Goal: Task Accomplishment & Management: Use online tool/utility

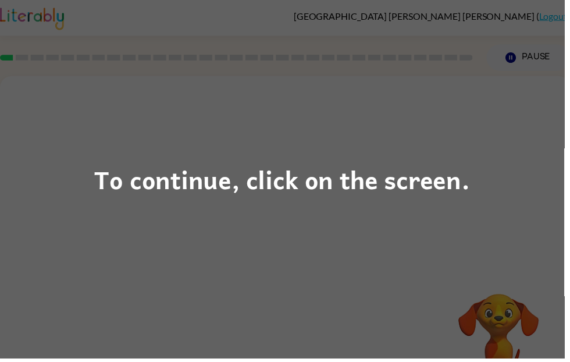
click at [500, 154] on div "To continue, click on the screen." at bounding box center [285, 181] width 570 height 362
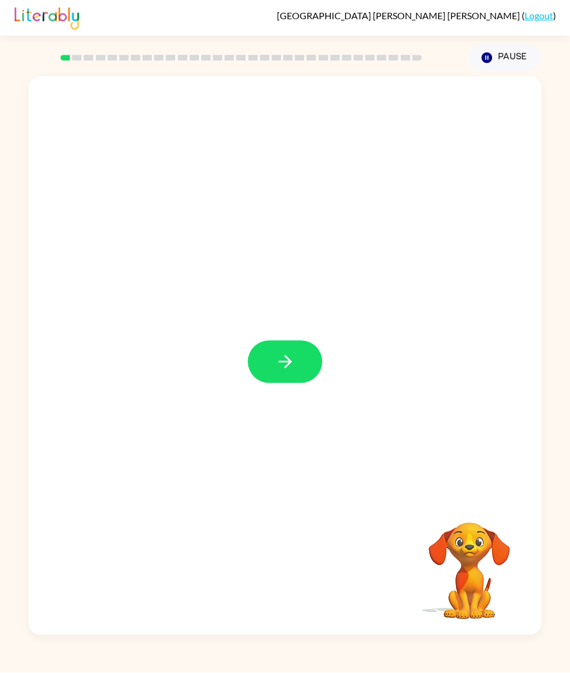
scroll to position [24, 0]
click at [279, 361] on icon "button" at bounding box center [285, 362] width 20 height 20
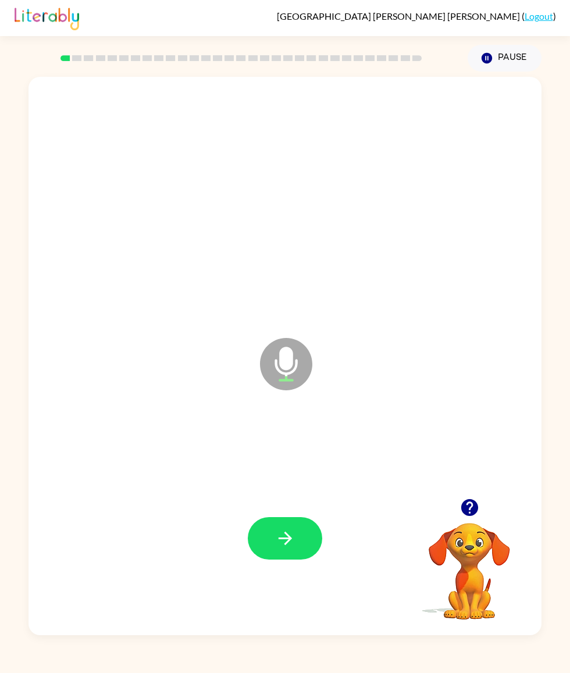
click at [301, 361] on button "button" at bounding box center [285, 538] width 74 height 42
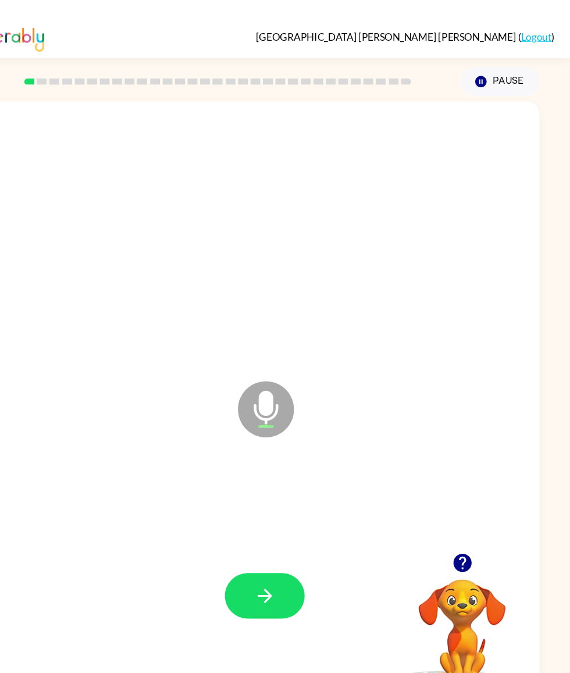
scroll to position [0, 0]
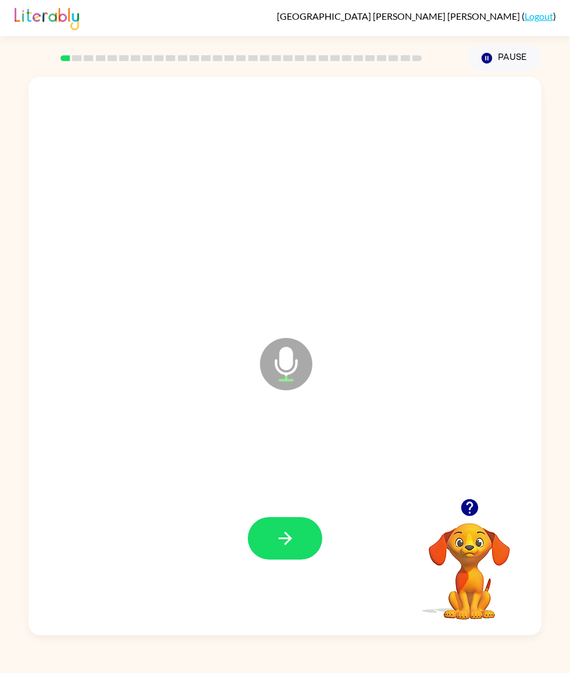
click at [300, 361] on button "button" at bounding box center [285, 538] width 74 height 42
click at [543, 115] on div "Microphone The Microphone is here when it is your turn to talk Your browser mus…" at bounding box center [285, 353] width 570 height 563
click at [473, 361] on icon "button" at bounding box center [469, 507] width 17 height 17
click at [245, 361] on div at bounding box center [285, 538] width 490 height 170
click at [301, 361] on button "button" at bounding box center [285, 538] width 74 height 42
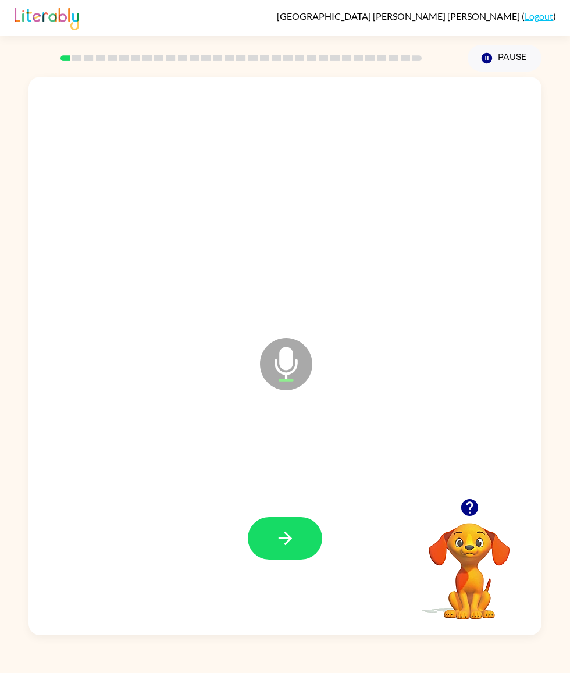
scroll to position [26, 0]
click at [304, 361] on div at bounding box center [285, 538] width 490 height 170
click at [284, 361] on icon "button" at bounding box center [285, 538] width 20 height 20
click at [301, 361] on button "button" at bounding box center [285, 538] width 74 height 42
click at [288, 361] on icon "button" at bounding box center [285, 538] width 20 height 20
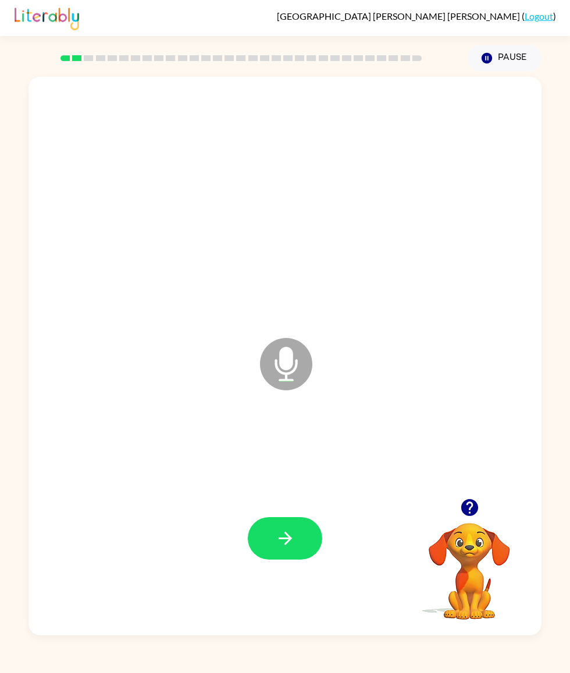
click at [290, 361] on button "button" at bounding box center [285, 538] width 74 height 42
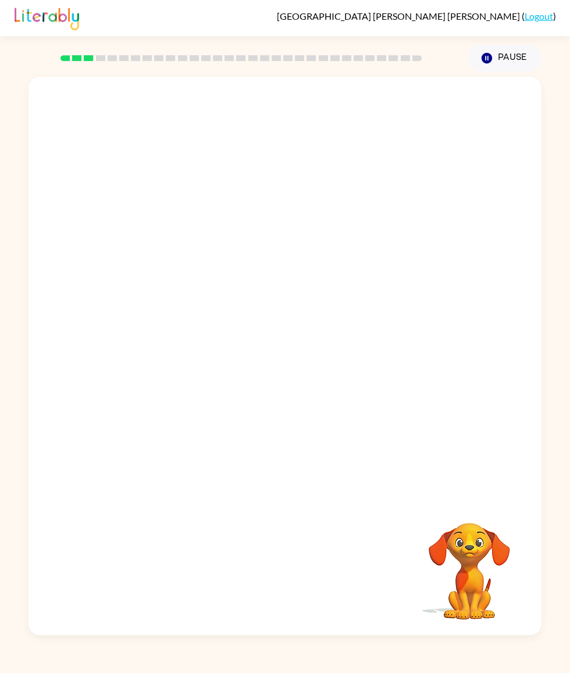
click at [554, 361] on div "Your browser must support playing .mp4 files to use Literably. Please try using…" at bounding box center [285, 353] width 570 height 563
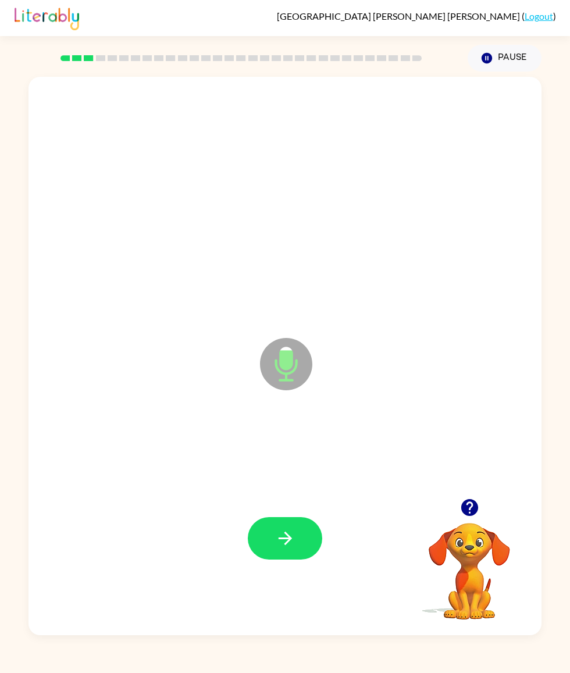
click at [302, 361] on button "button" at bounding box center [285, 538] width 74 height 42
click at [479, 361] on icon "button" at bounding box center [469, 507] width 20 height 20
click at [299, 361] on button "button" at bounding box center [285, 538] width 74 height 42
click at [271, 361] on button "button" at bounding box center [285, 538] width 74 height 42
click at [568, 72] on div "Microphone The Microphone is here when it is your turn to talk Your browser mus…" at bounding box center [285, 353] width 570 height 563
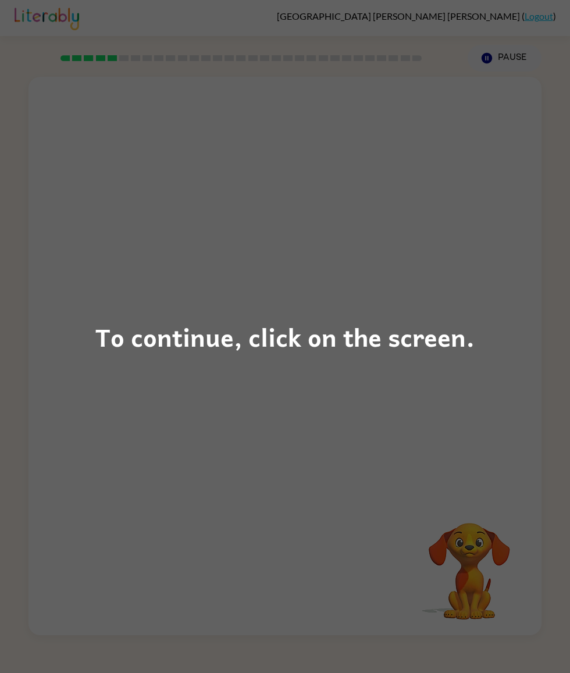
click at [397, 320] on div "To continue, click on the screen." at bounding box center [284, 337] width 379 height 40
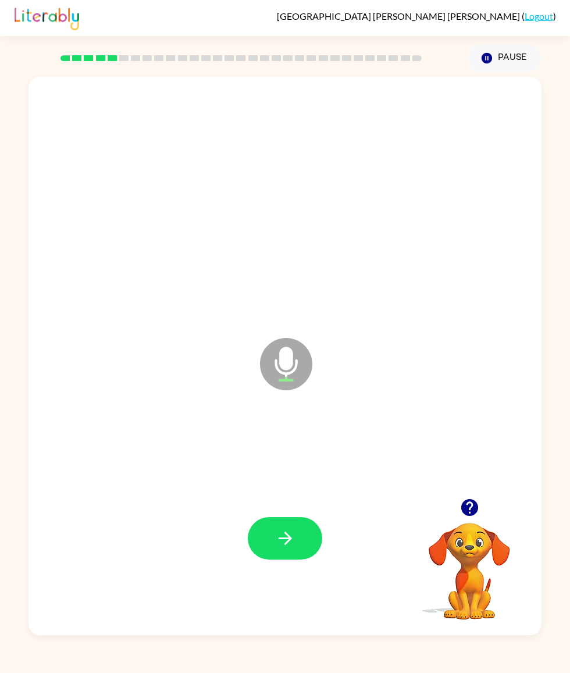
click at [462, 361] on icon "button" at bounding box center [469, 507] width 20 height 20
click at [296, 361] on button "button" at bounding box center [285, 538] width 74 height 42
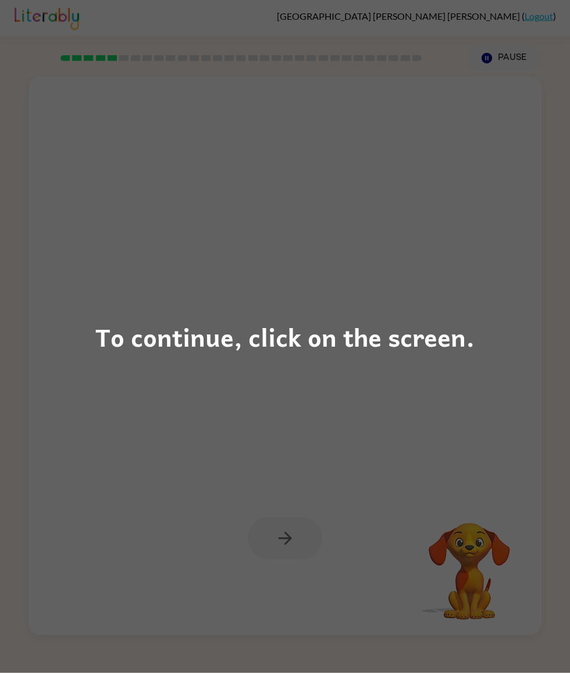
scroll to position [0, 0]
click at [460, 361] on div "To continue, click on the screen." at bounding box center [285, 336] width 570 height 673
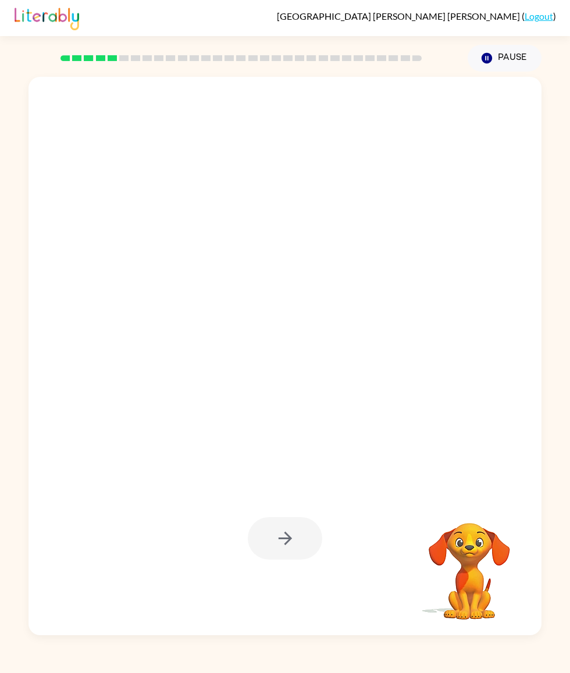
click at [475, 361] on video "Your browser must support playing .mp4 files to use Literably. Please try using…" at bounding box center [469, 563] width 116 height 116
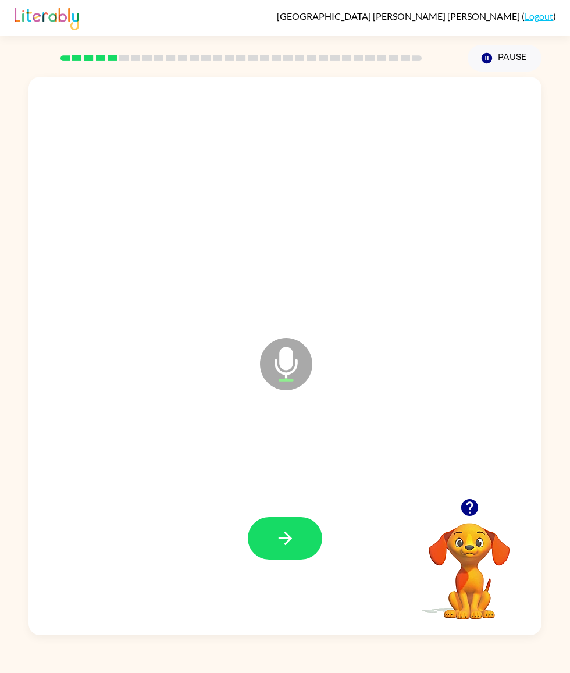
click at [464, 361] on icon "button" at bounding box center [469, 507] width 17 height 17
click at [305, 361] on div at bounding box center [285, 538] width 490 height 170
click at [317, 361] on icon "Microphone The Microphone is here when it is your turn to talk" at bounding box center [344, 378] width 174 height 87
click at [301, 361] on button "button" at bounding box center [285, 538] width 74 height 42
click at [304, 361] on button "button" at bounding box center [285, 538] width 74 height 42
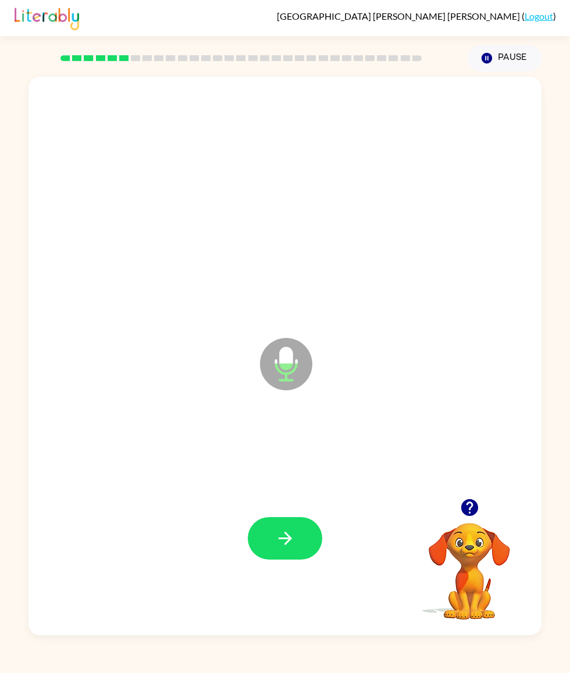
click at [299, 361] on button "button" at bounding box center [285, 538] width 74 height 42
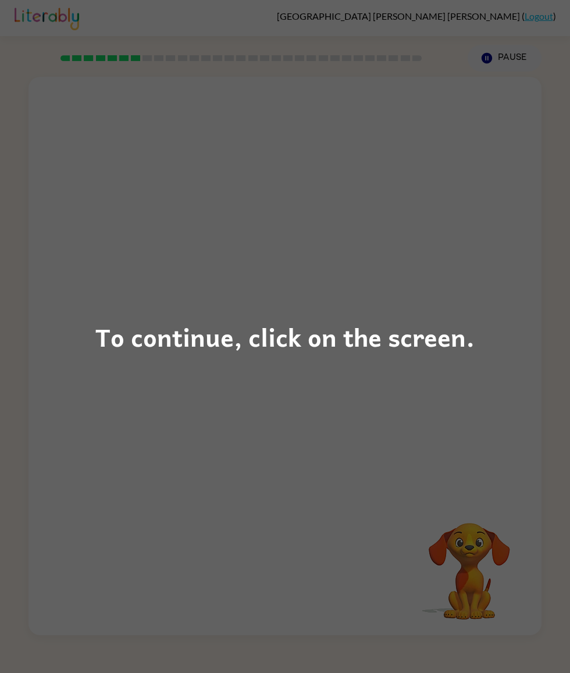
click at [454, 355] on div "To continue, click on the screen." at bounding box center [284, 337] width 379 height 40
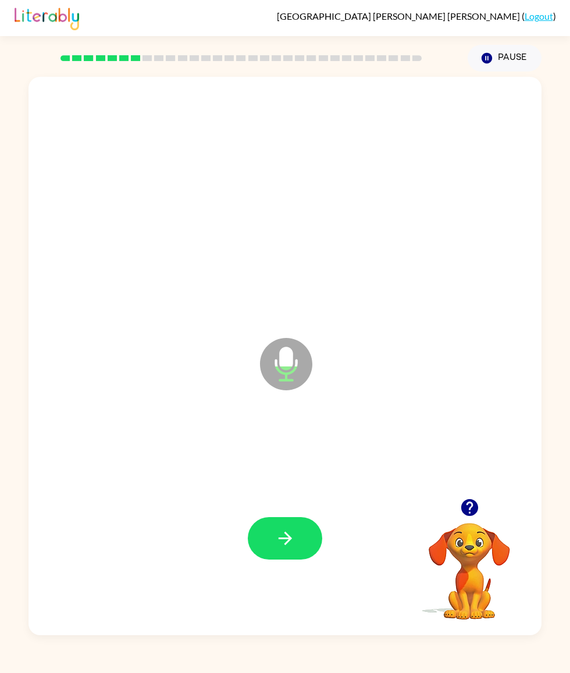
click at [470, 361] on button "button" at bounding box center [470, 508] width 30 height 30
click at [477, 361] on div at bounding box center [285, 538] width 490 height 170
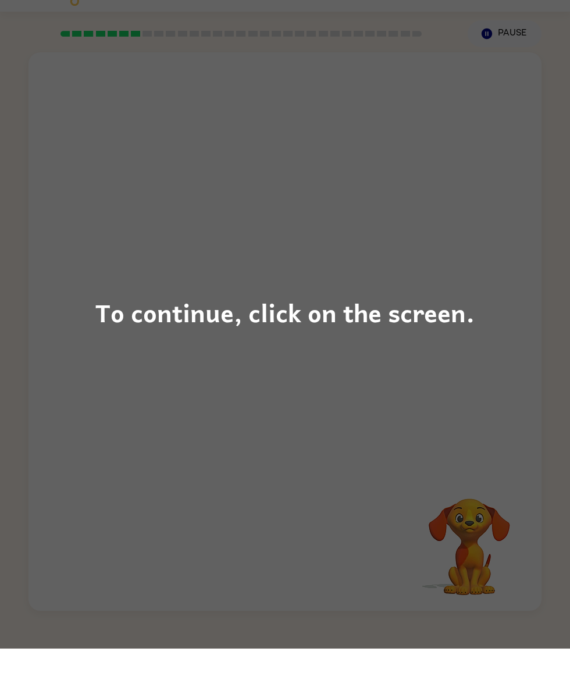
click at [441, 361] on div "To continue, click on the screen." at bounding box center [285, 336] width 570 height 673
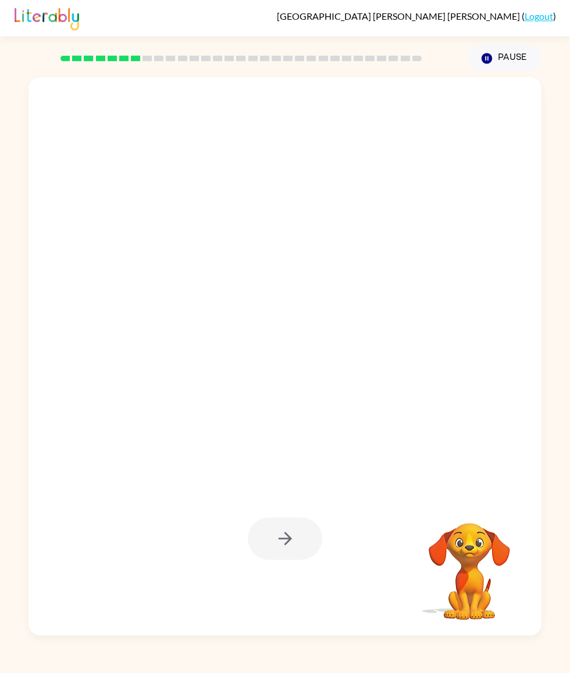
scroll to position [13, 0]
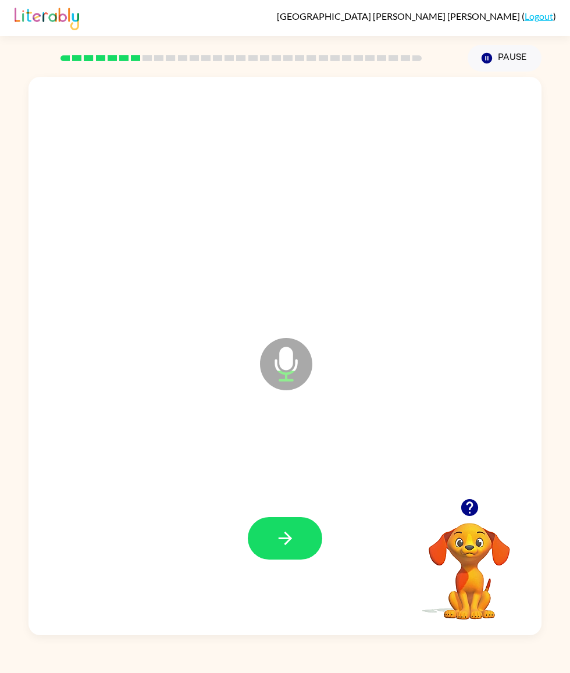
click at [0, 72] on div "Microphone The Microphone is here when it is your turn to talk Your browser mus…" at bounding box center [285, 353] width 570 height 563
click at [470, 361] on icon "button" at bounding box center [469, 507] width 17 height 17
click at [480, 361] on div at bounding box center [285, 538] width 490 height 170
click at [289, 361] on icon "button" at bounding box center [284, 537] width 13 height 13
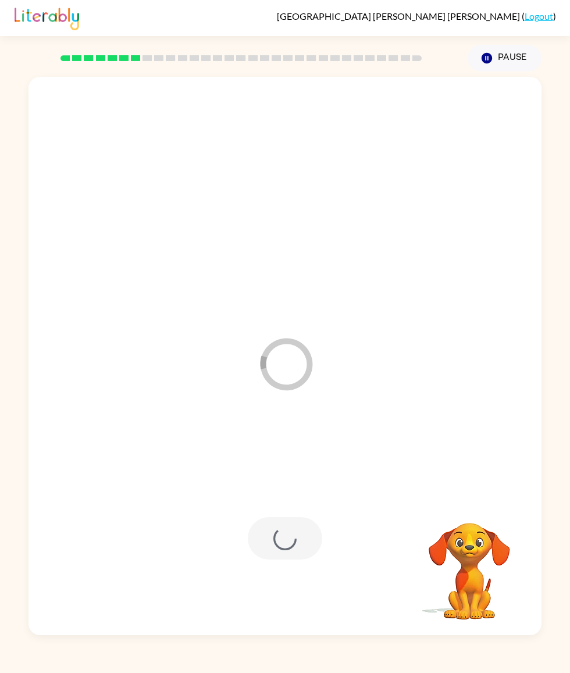
click at [236, 312] on div "Loader Your response is being sent to our graders" at bounding box center [257, 335] width 434 height 117
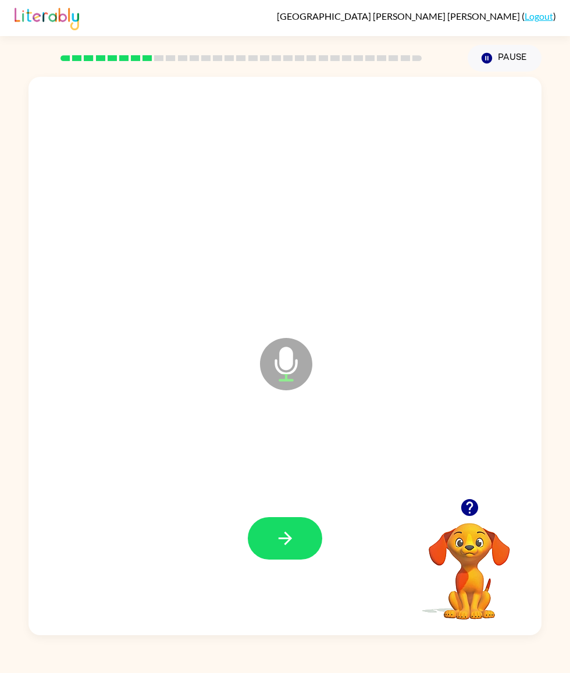
click at [474, 361] on icon "button" at bounding box center [469, 507] width 17 height 17
click at [289, 361] on button "button" at bounding box center [285, 538] width 74 height 42
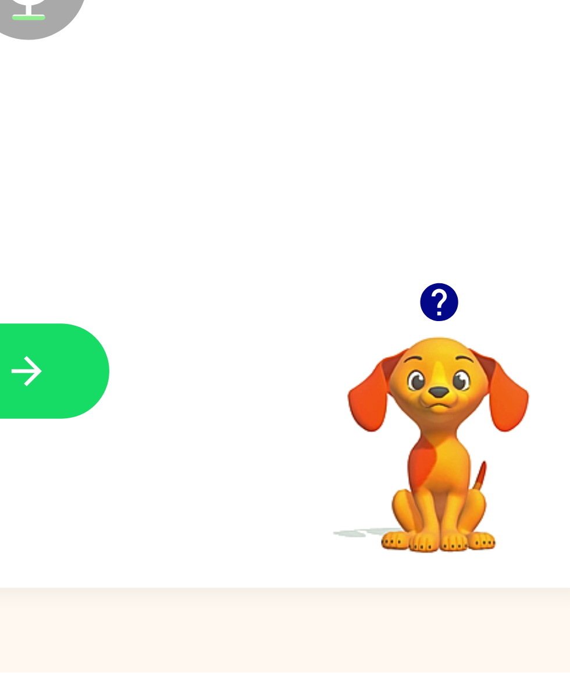
scroll to position [34, 0]
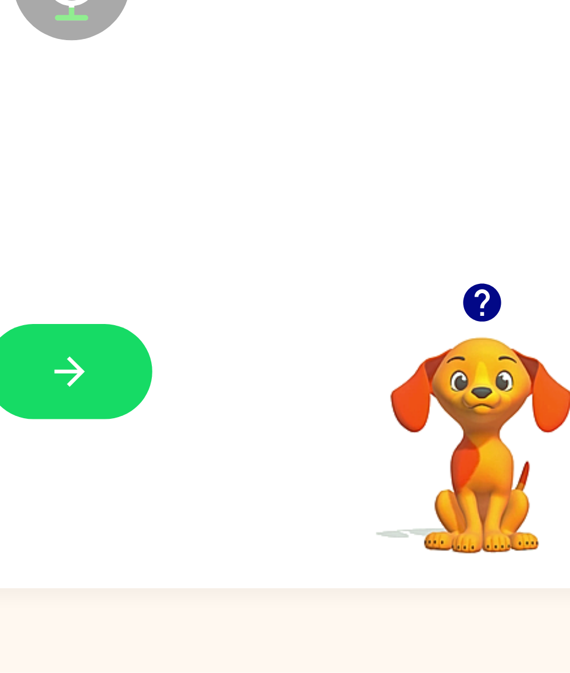
click at [461, 361] on icon "button" at bounding box center [469, 507] width 17 height 17
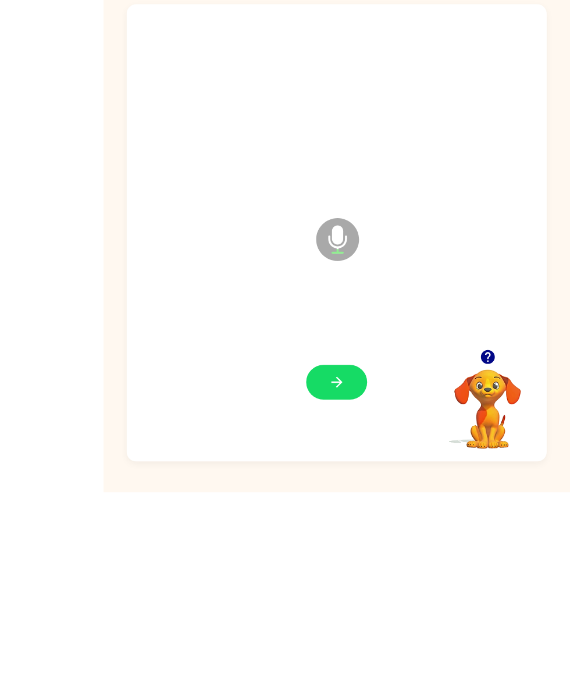
scroll to position [10, 0]
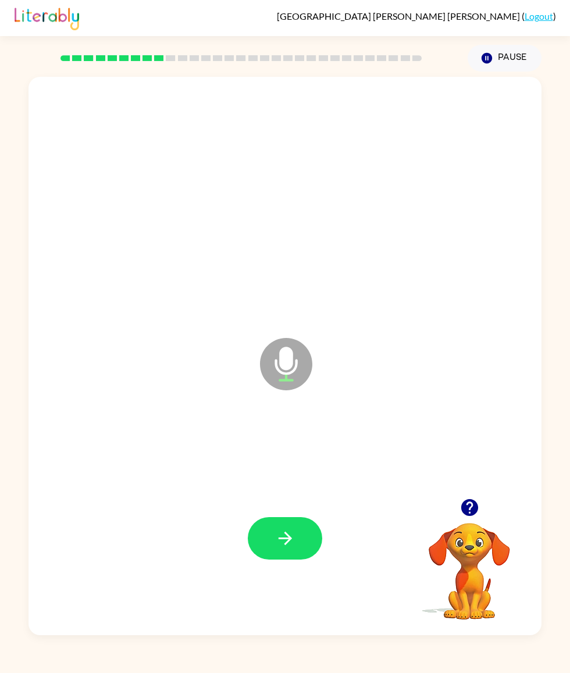
click at [287, 361] on button "button" at bounding box center [285, 538] width 74 height 42
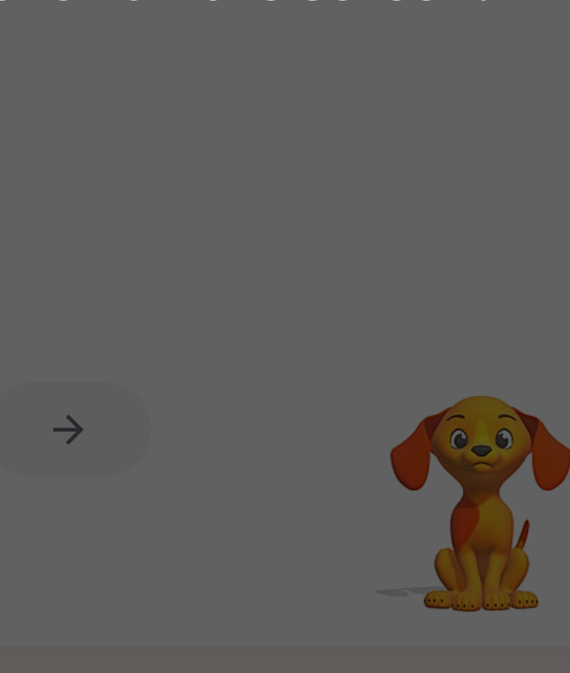
scroll to position [16, 0]
click at [217, 237] on div "To continue, click on the screen." at bounding box center [285, 336] width 570 height 673
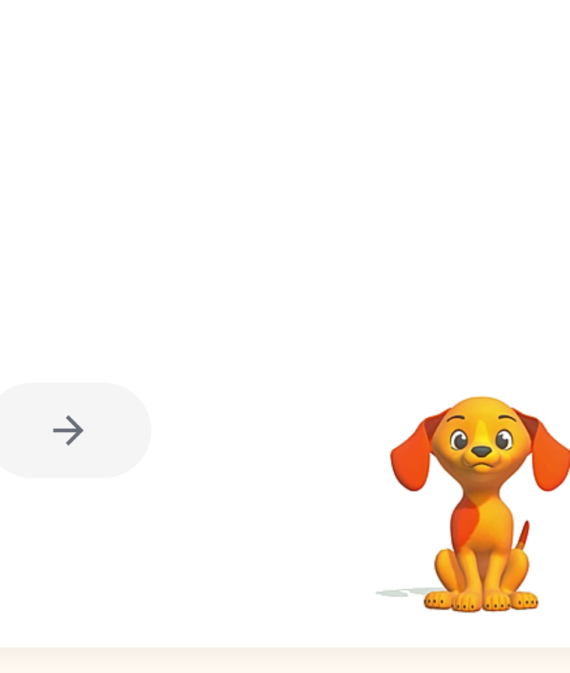
click at [197, 361] on div at bounding box center [285, 538] width 490 height 170
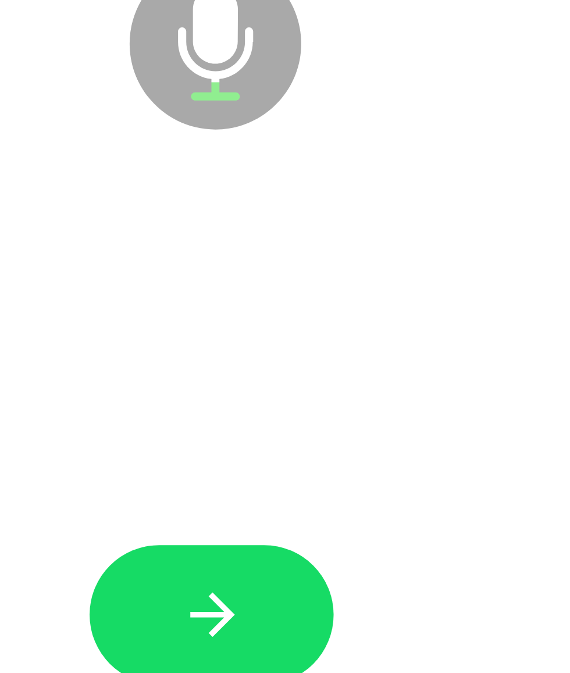
scroll to position [58, 0]
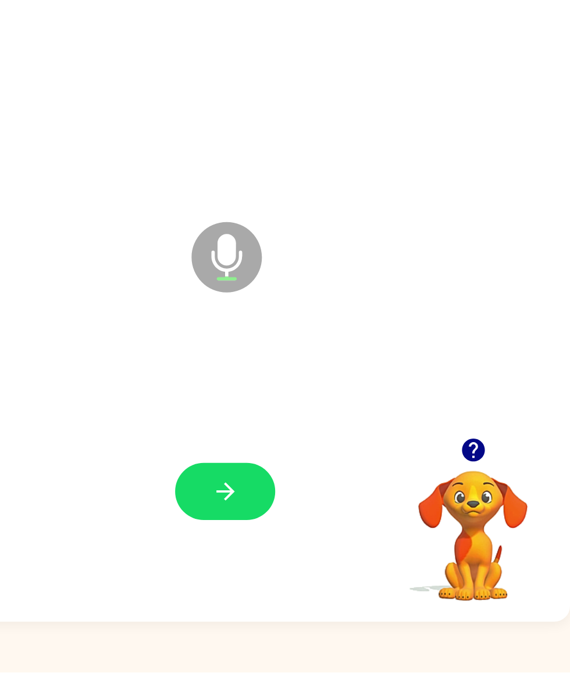
click at [461, 361] on icon "button" at bounding box center [469, 507] width 17 height 17
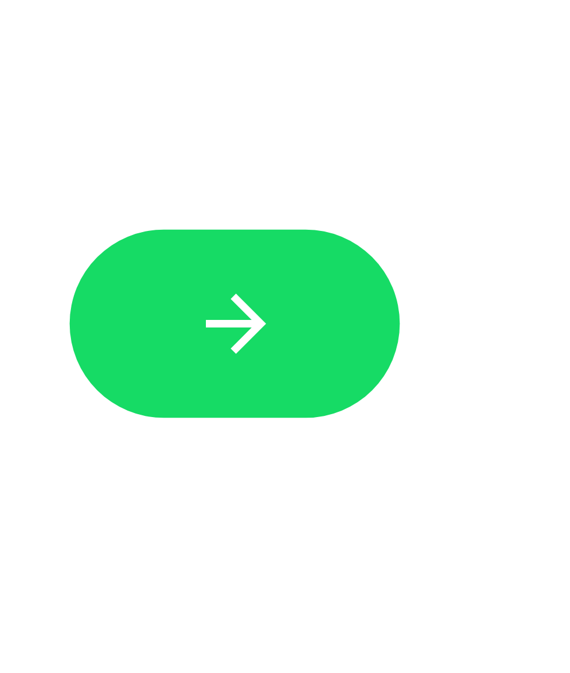
click at [275, 361] on icon "button" at bounding box center [285, 538] width 20 height 20
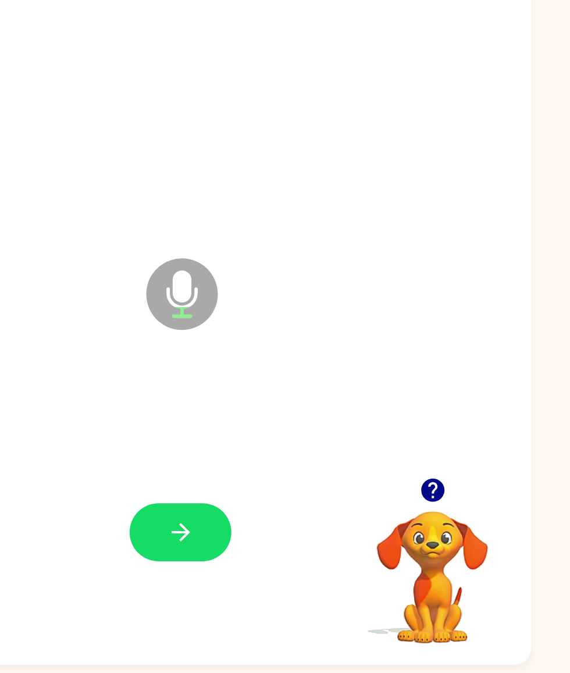
click at [461, 361] on icon "button" at bounding box center [469, 507] width 17 height 17
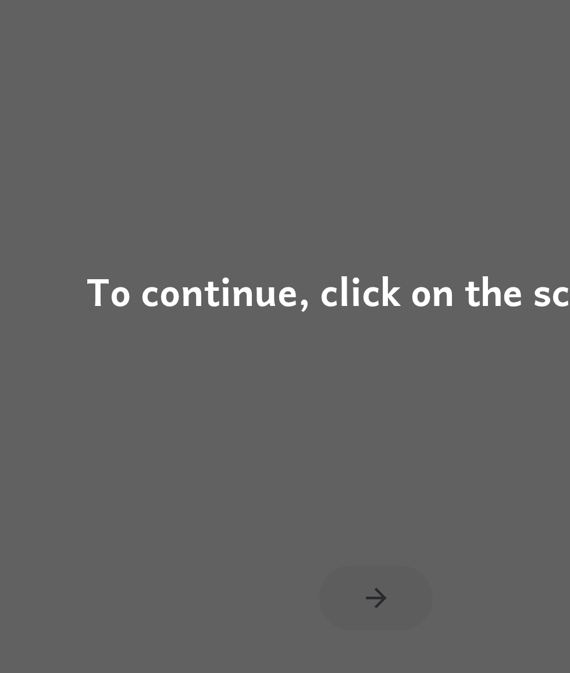
click at [231, 317] on div "To continue, click on the screen." at bounding box center [284, 337] width 379 height 40
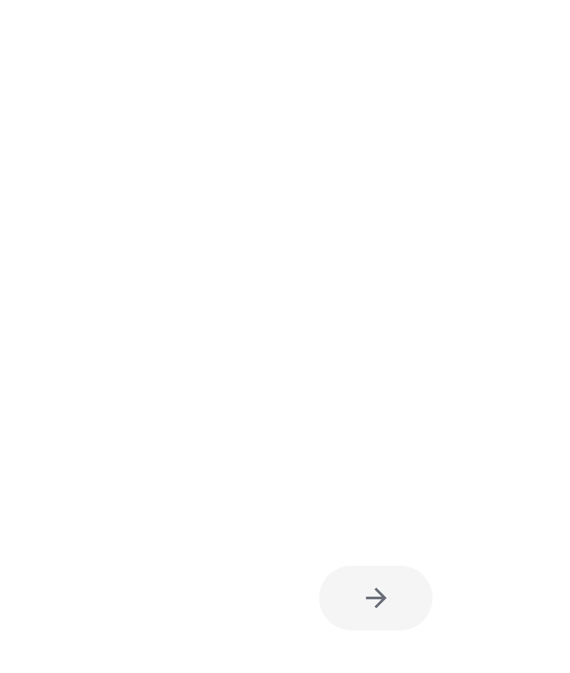
click at [235, 277] on div at bounding box center [257, 335] width 434 height 117
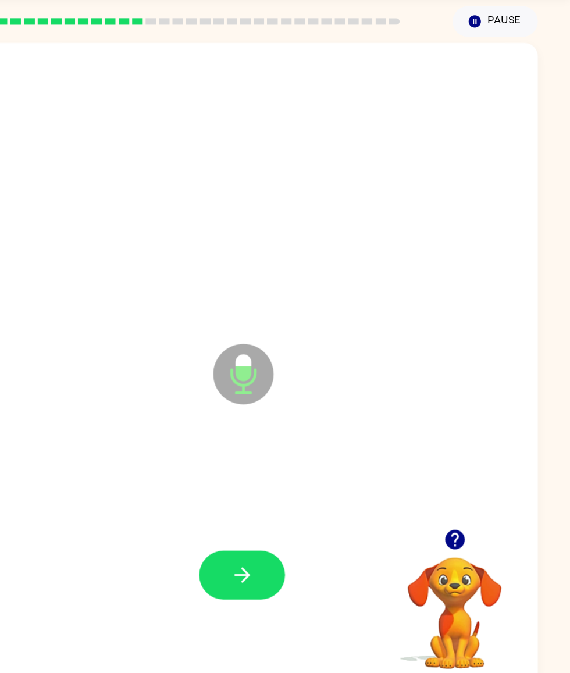
click at [248, 361] on button "button" at bounding box center [285, 538] width 74 height 42
click at [248, 361] on div at bounding box center [285, 538] width 74 height 42
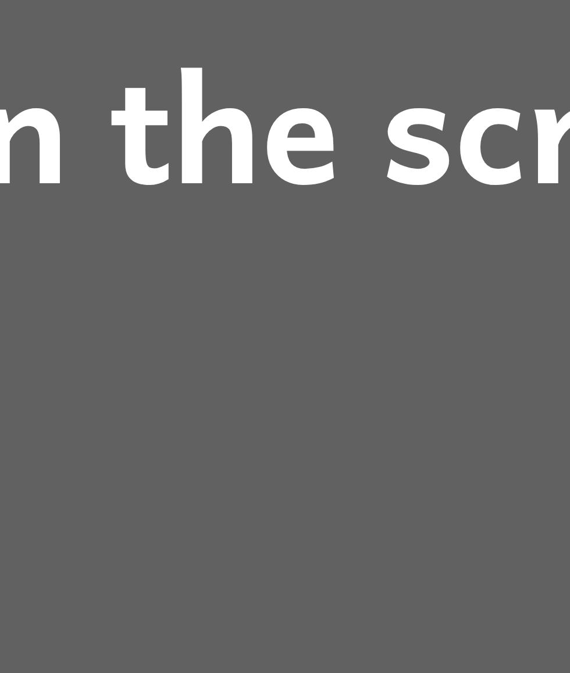
click at [95, 317] on div "To continue, click on the screen." at bounding box center [284, 337] width 379 height 40
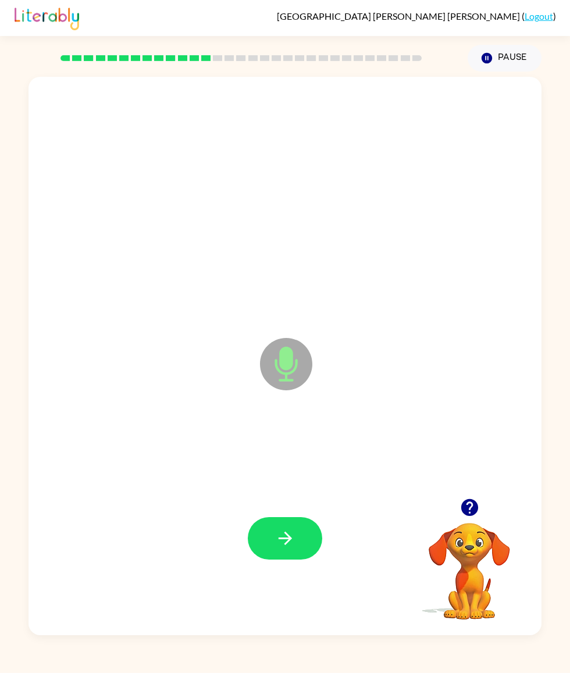
scroll to position [21, 0]
click at [279, 361] on button "button" at bounding box center [285, 538] width 74 height 42
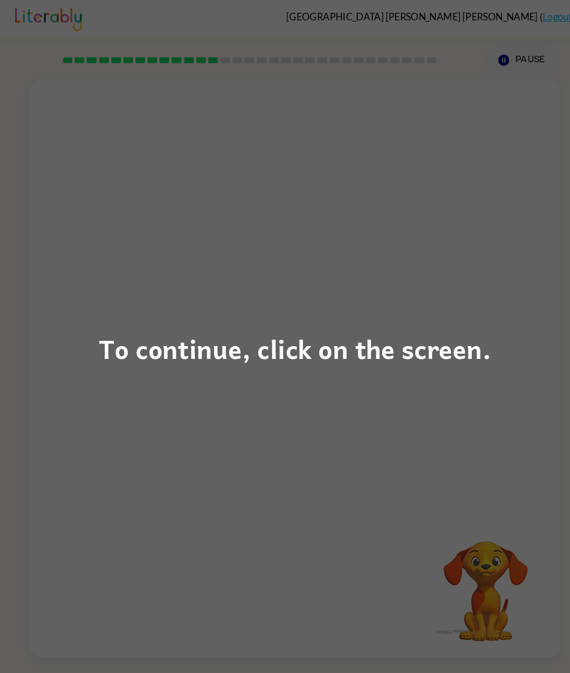
scroll to position [22, 0]
click at [323, 356] on div "To continue, click on the screen." at bounding box center [284, 337] width 379 height 40
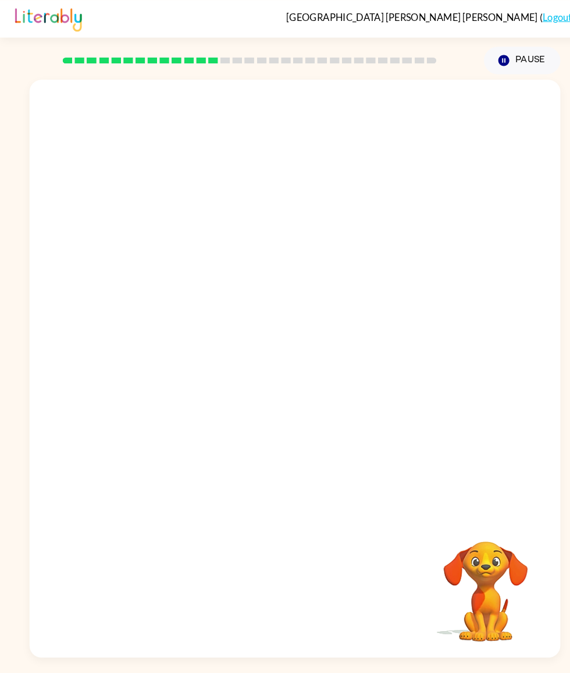
scroll to position [20, 0]
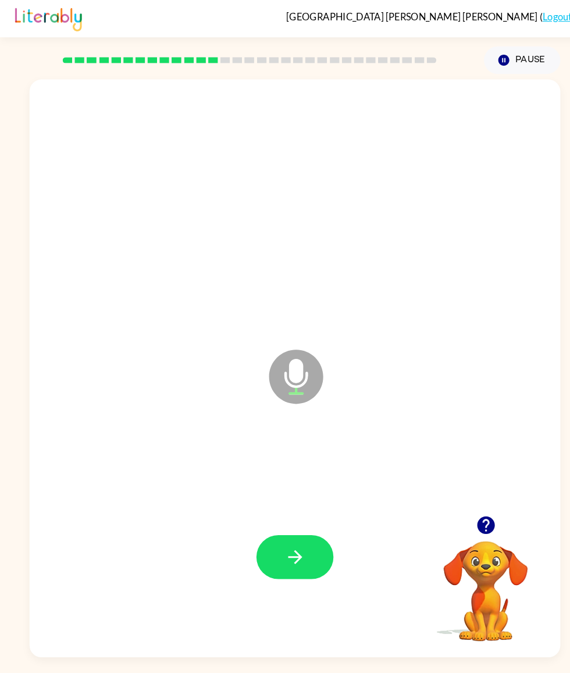
click at [483, 361] on div at bounding box center [285, 538] width 490 height 170
click at [304, 361] on button "button" at bounding box center [285, 538] width 74 height 42
click at [275, 361] on icon "button" at bounding box center [285, 538] width 20 height 20
click at [291, 361] on icon "button" at bounding box center [285, 538] width 20 height 20
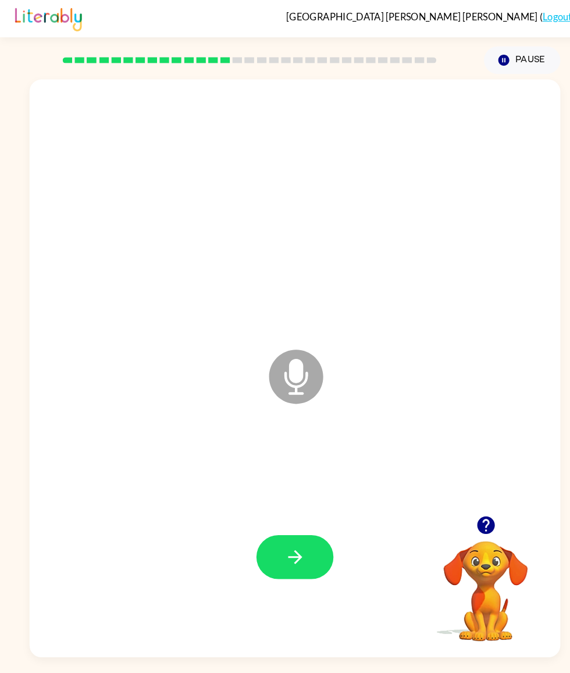
click at [287, 361] on icon "button" at bounding box center [284, 537] width 13 height 13
click at [311, 361] on button "button" at bounding box center [285, 538] width 74 height 42
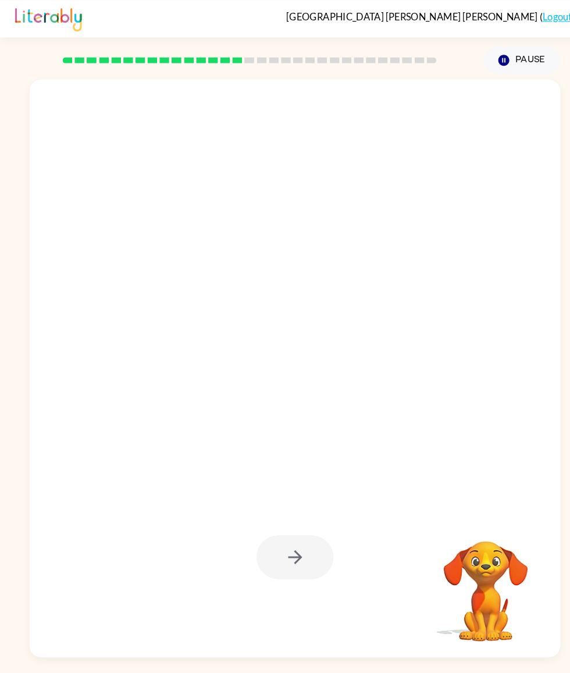
scroll to position [0, 0]
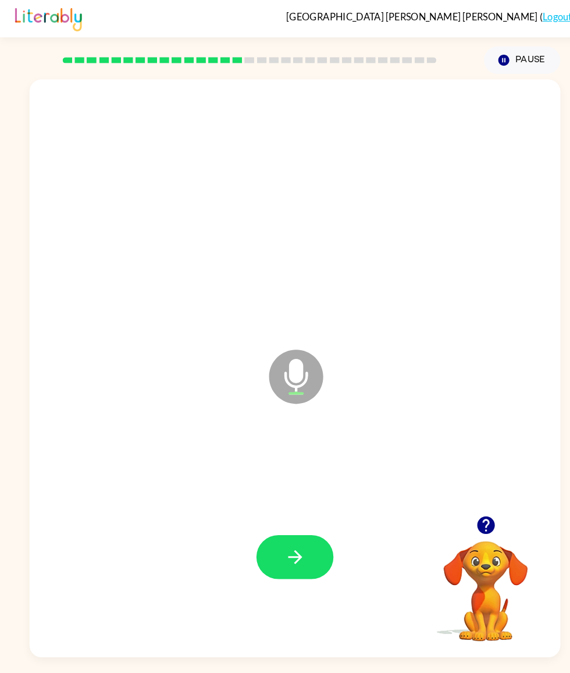
click at [463, 361] on icon "button" at bounding box center [469, 507] width 20 height 20
click at [287, 361] on icon "button" at bounding box center [284, 537] width 13 height 13
click at [300, 361] on button "button" at bounding box center [285, 538] width 74 height 42
click at [474, 361] on button "button" at bounding box center [470, 508] width 30 height 30
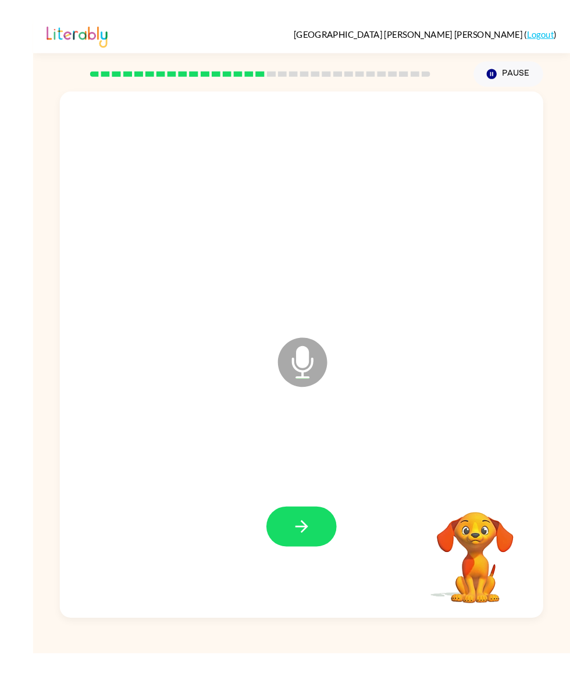
scroll to position [8, 0]
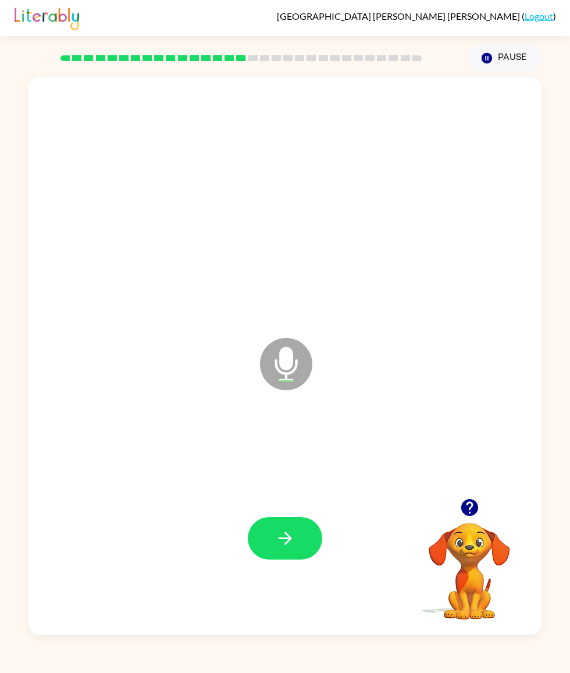
click at [286, 361] on icon "button" at bounding box center [284, 537] width 13 height 13
click at [295, 361] on button "button" at bounding box center [285, 538] width 74 height 42
click at [469, 361] on div at bounding box center [285, 538] width 490 height 170
click at [471, 361] on button "button" at bounding box center [470, 508] width 30 height 30
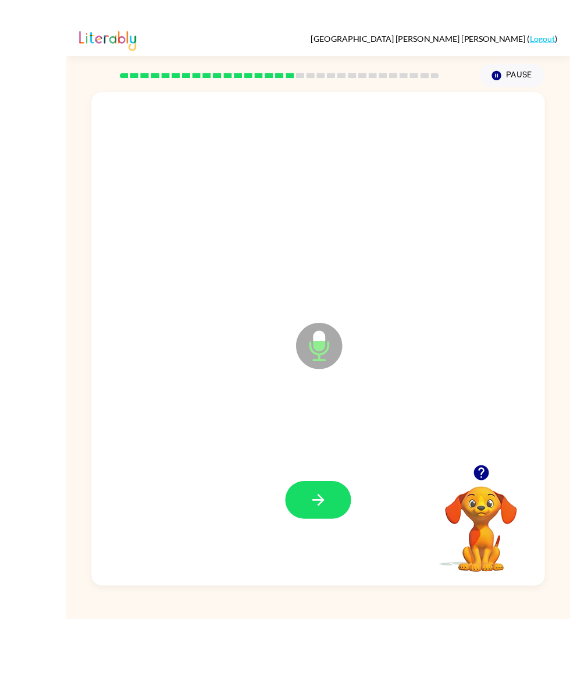
scroll to position [53, 0]
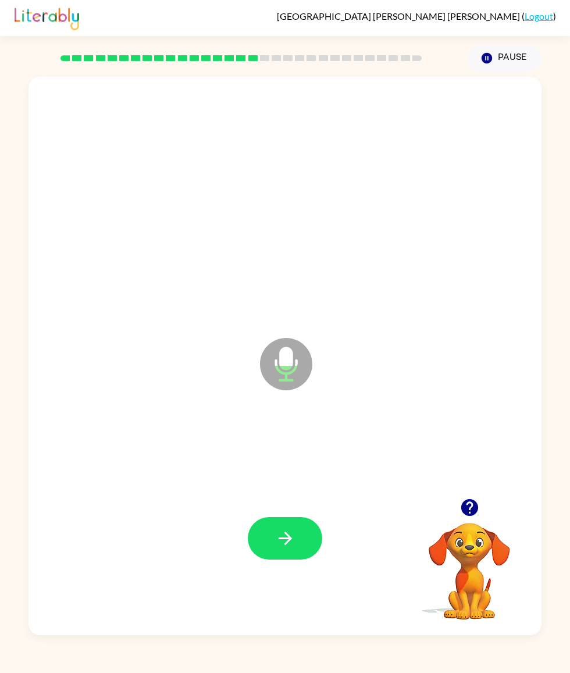
click at [294, 361] on icon "button" at bounding box center [285, 538] width 20 height 20
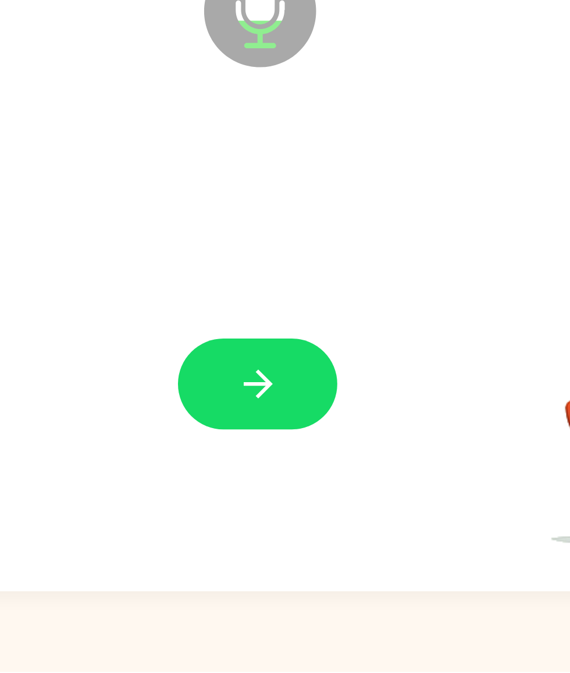
scroll to position [58, 0]
click at [248, 361] on button "button" at bounding box center [285, 538] width 74 height 42
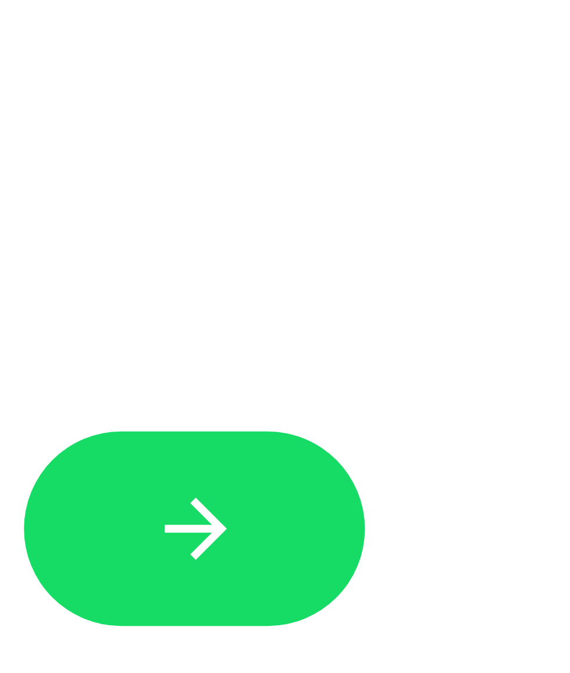
click at [248, 361] on button "button" at bounding box center [285, 538] width 74 height 42
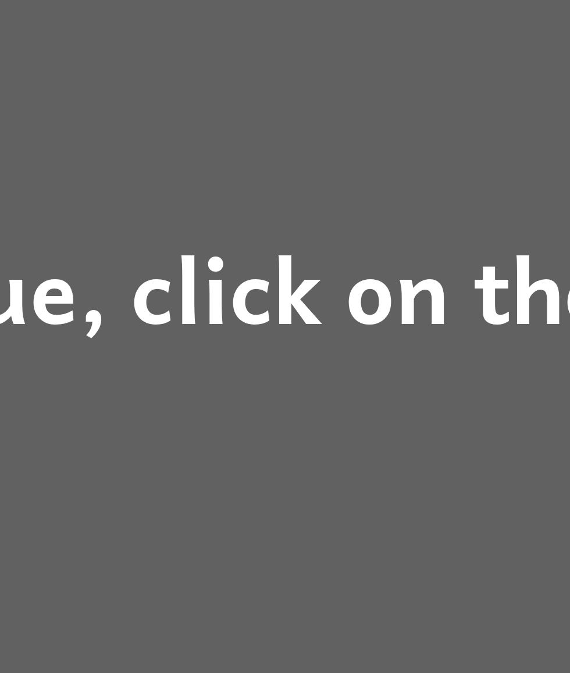
click at [83, 100] on div "To continue, click on the screen." at bounding box center [285, 336] width 570 height 673
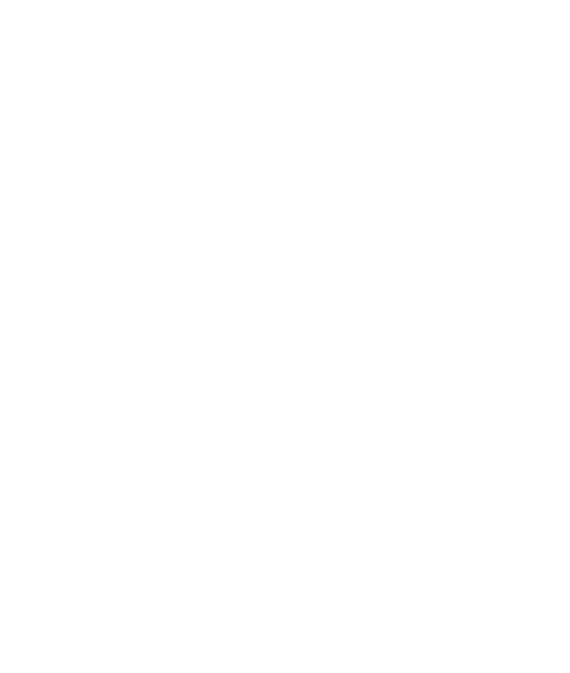
click at [28, 77] on div "Your browser must support playing .mp4 files to use Literably. Please try using…" at bounding box center [284, 356] width 513 height 558
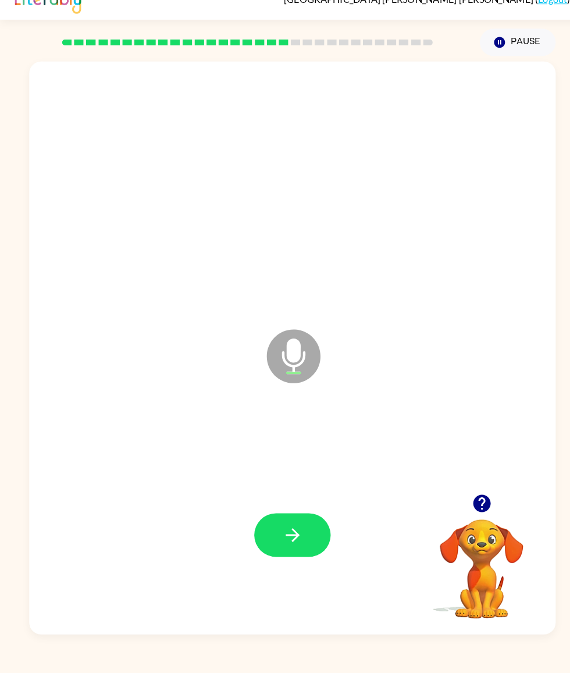
click at [470, 361] on button "button" at bounding box center [470, 508] width 30 height 30
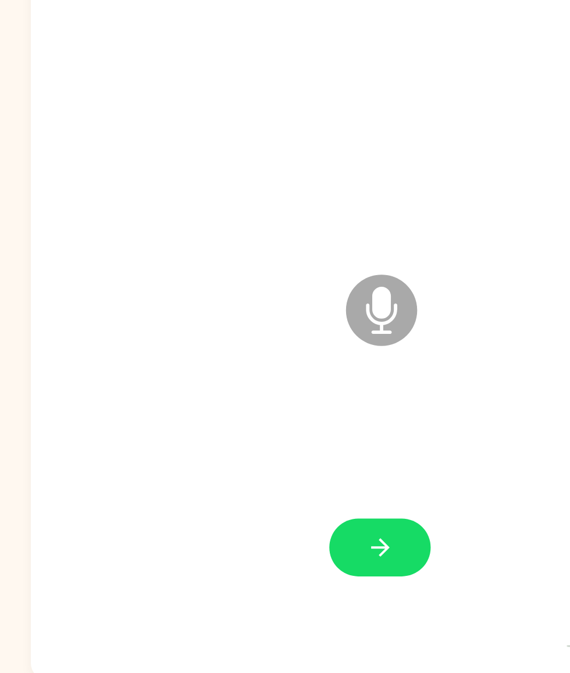
click at [98, 100] on div at bounding box center [285, 185] width 490 height 170
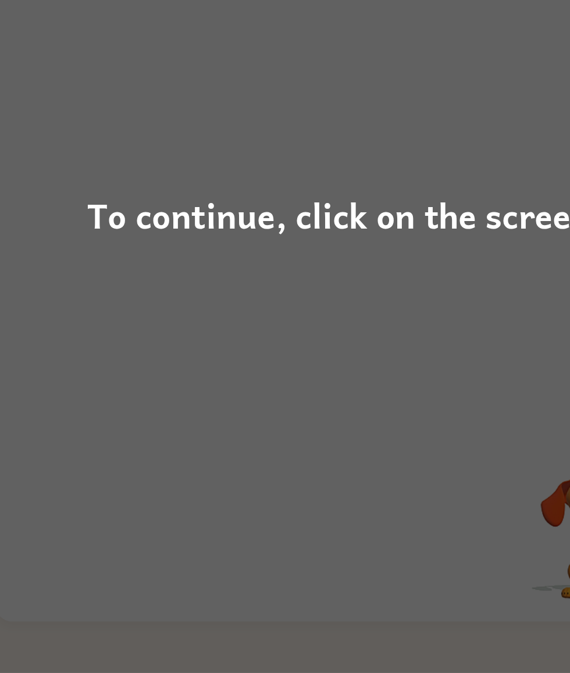
click at [339, 192] on div "To continue, click on the screen." at bounding box center [285, 336] width 570 height 673
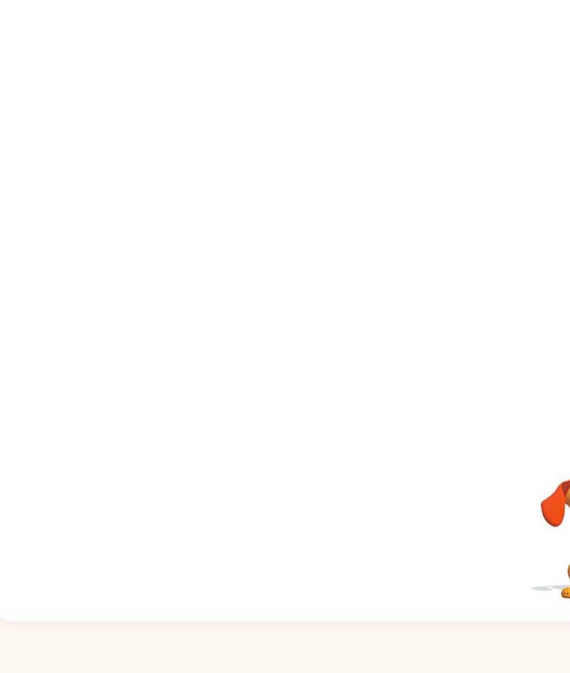
click at [352, 277] on div at bounding box center [285, 362] width 490 height 170
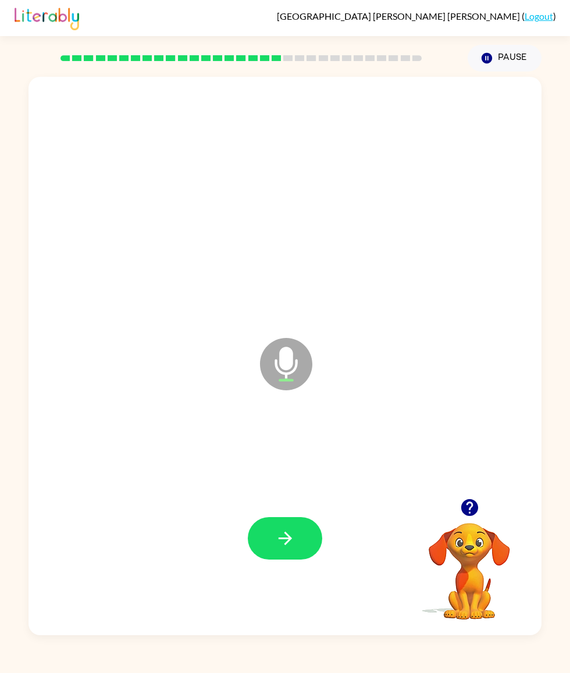
click at [552, 272] on div "Microphone The Microphone is here when it is your turn to talk Your browser mus…" at bounding box center [285, 353] width 570 height 563
click at [320, 361] on button "button" at bounding box center [285, 538] width 74 height 42
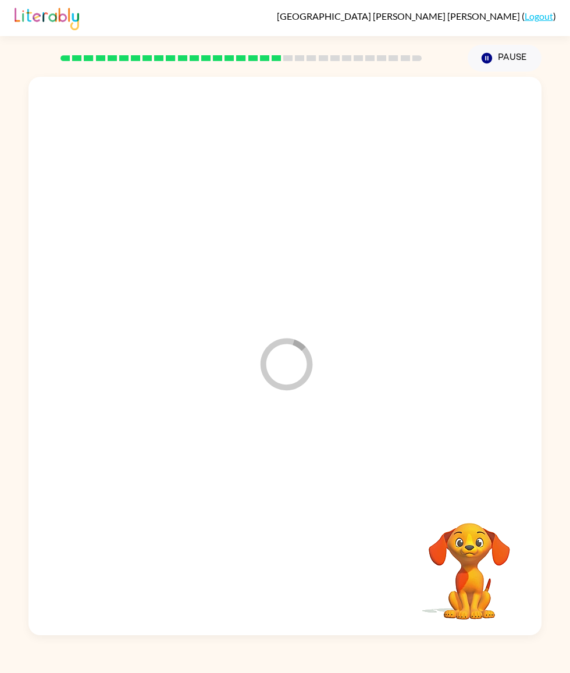
scroll to position [57, 0]
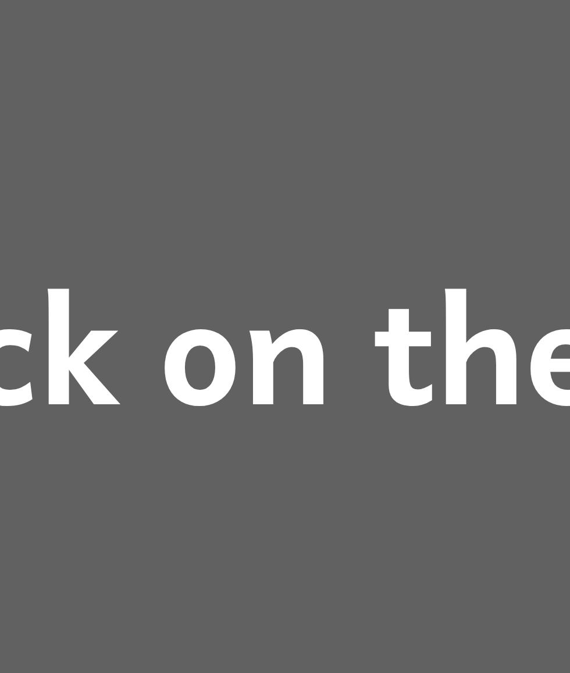
click at [95, 317] on div "To continue, click on the screen." at bounding box center [284, 337] width 379 height 40
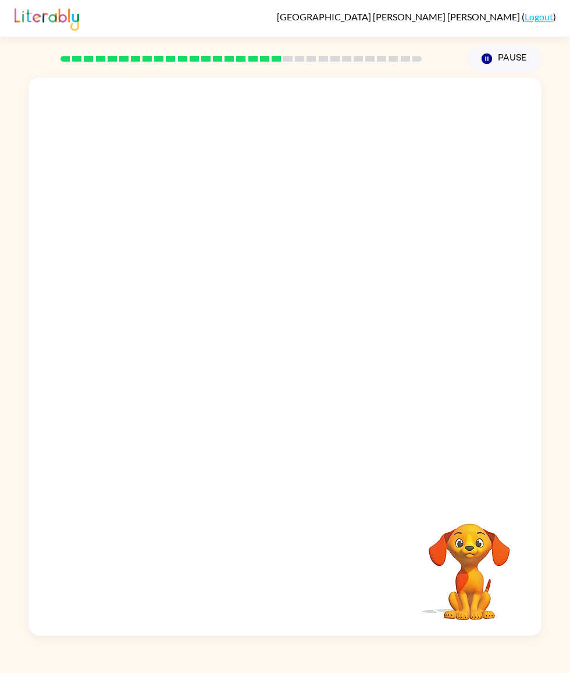
scroll to position [58, 0]
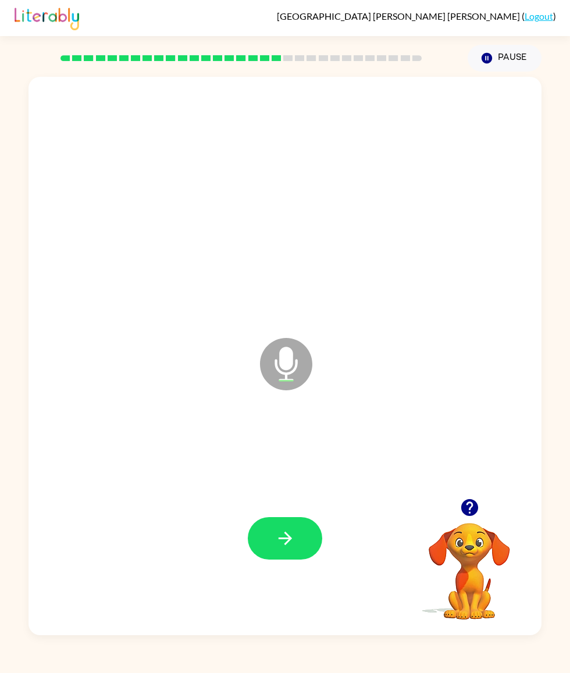
click at [310, 361] on button "button" at bounding box center [285, 538] width 74 height 42
click at [465, 361] on icon "button" at bounding box center [469, 507] width 17 height 17
click at [474, 361] on div at bounding box center [285, 538] width 490 height 170
click at [292, 361] on button "button" at bounding box center [285, 538] width 74 height 42
click at [294, 361] on button "button" at bounding box center [285, 538] width 74 height 42
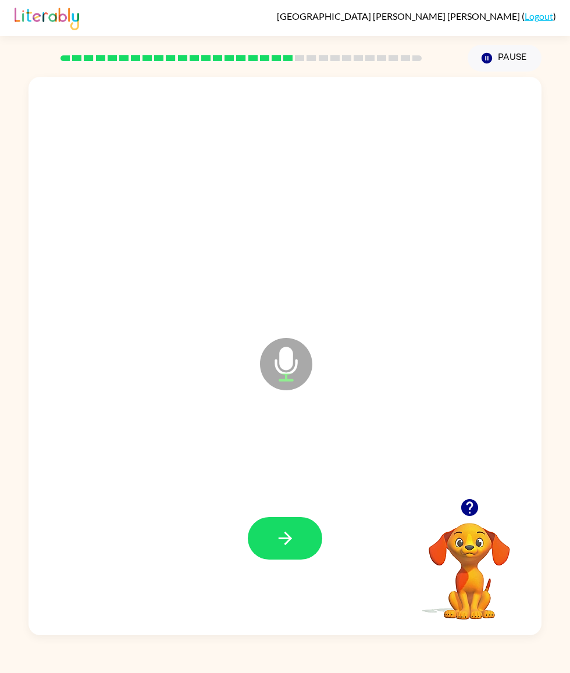
click at [291, 361] on icon "button" at bounding box center [285, 538] width 20 height 20
click at [287, 361] on button "button" at bounding box center [285, 538] width 74 height 42
click at [488, 361] on div at bounding box center [469, 508] width 116 height 30
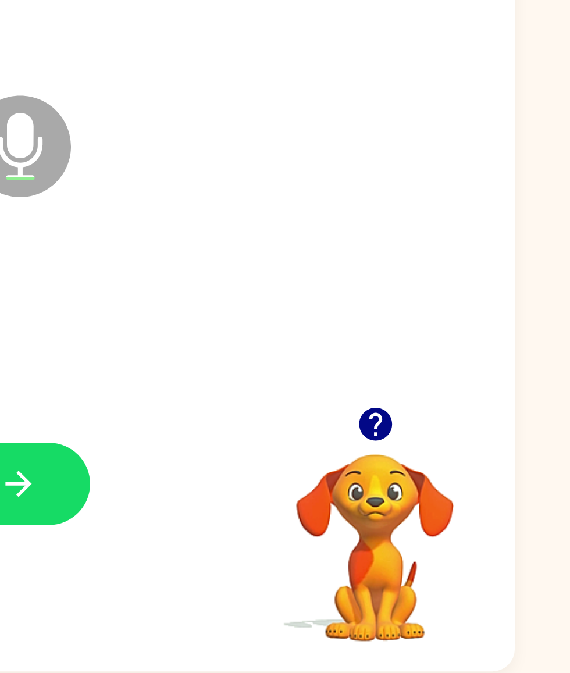
click at [459, 361] on icon "button" at bounding box center [469, 507] width 20 height 20
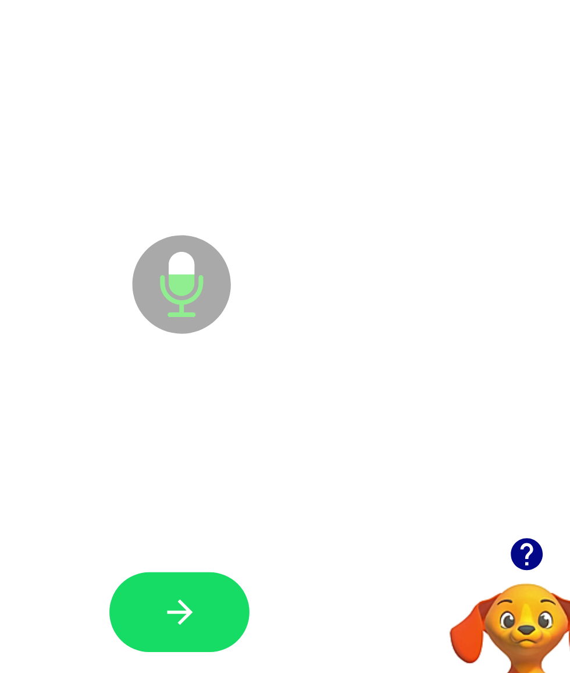
click at [248, 361] on button "button" at bounding box center [285, 538] width 74 height 42
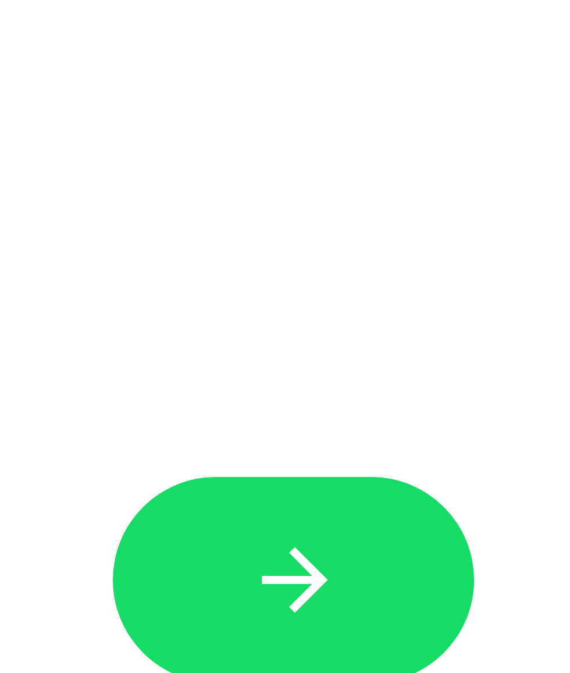
click at [248, 361] on button "button" at bounding box center [285, 538] width 74 height 42
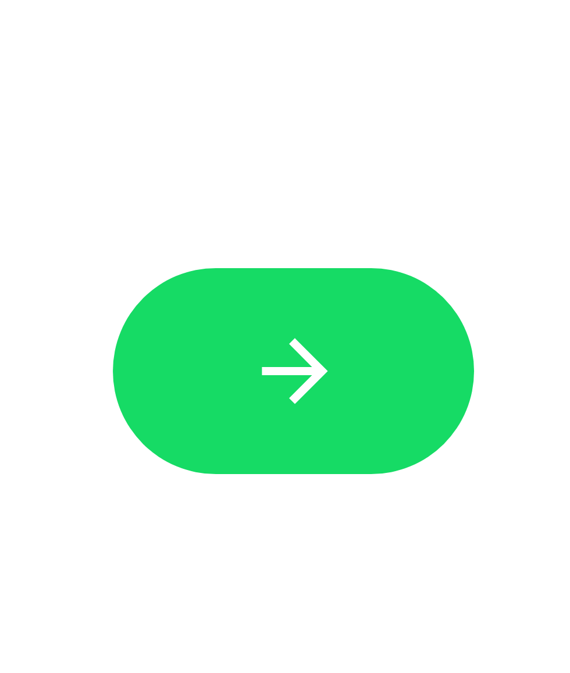
click at [248, 361] on button "button" at bounding box center [285, 538] width 74 height 42
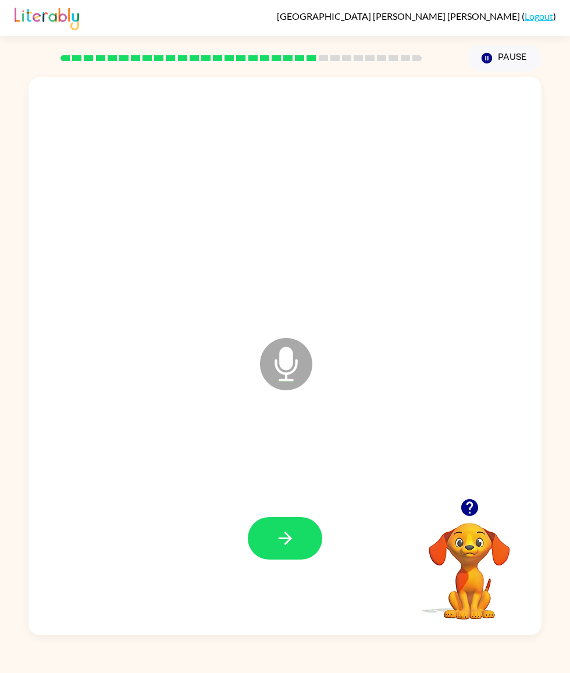
scroll to position [53, 0]
click at [302, 361] on button "button" at bounding box center [285, 538] width 74 height 42
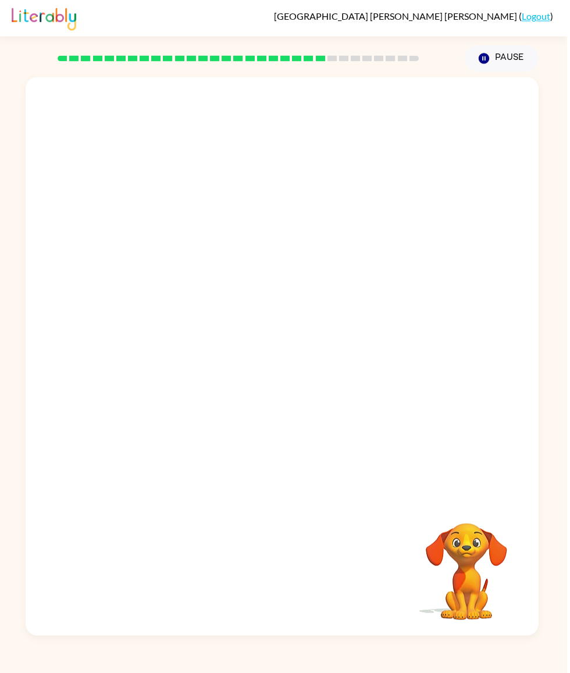
scroll to position [0, 0]
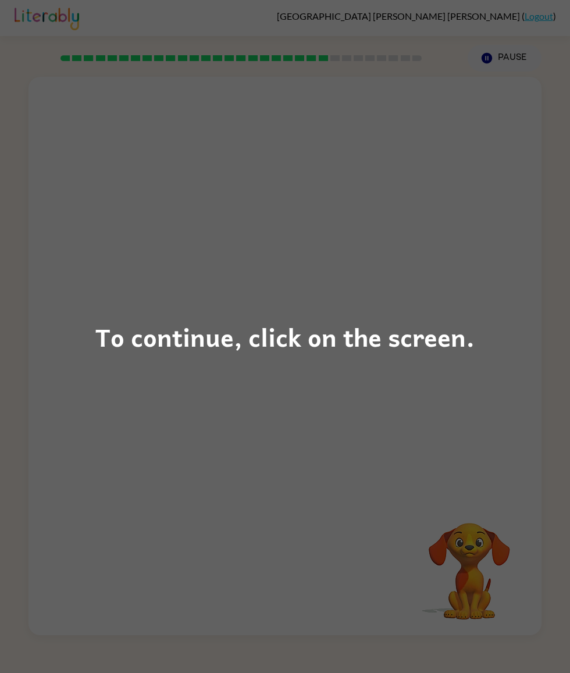
click at [438, 344] on div "To continue, click on the screen." at bounding box center [284, 337] width 379 height 40
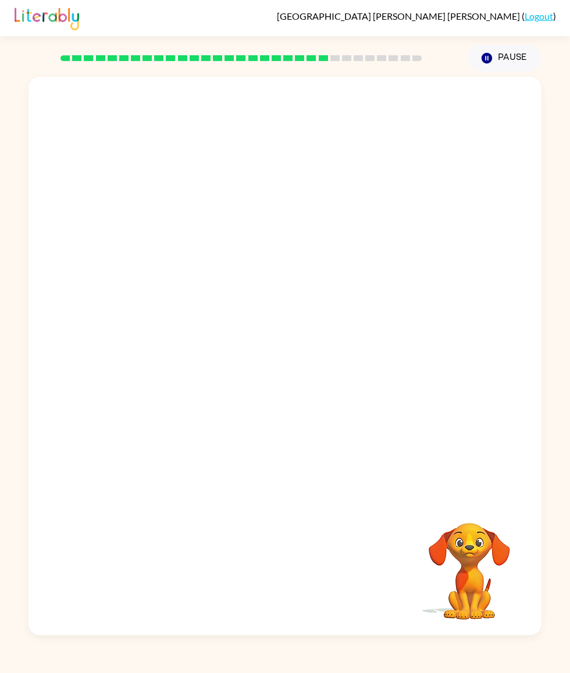
click at [328, 43] on div at bounding box center [241, 58] width 439 height 41
click at [307, 76] on div at bounding box center [241, 58] width 439 height 41
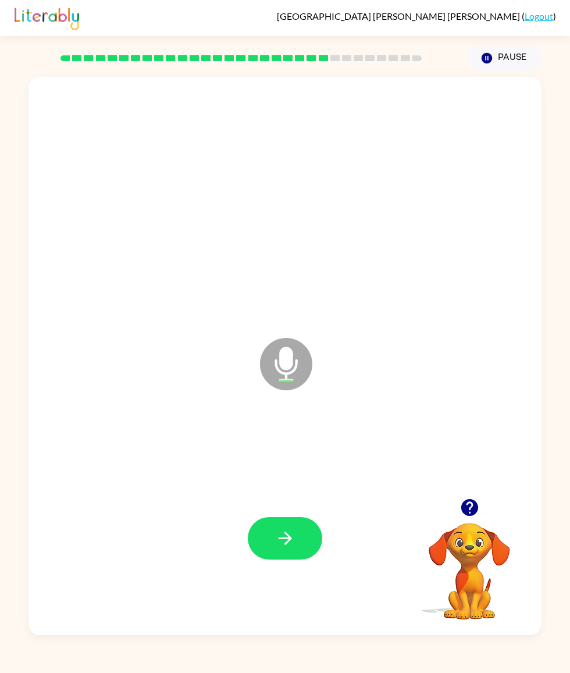
scroll to position [10, 0]
click at [354, 42] on div at bounding box center [241, 58] width 439 height 41
click at [375, 45] on div at bounding box center [241, 58] width 439 height 41
click at [374, 44] on div at bounding box center [241, 58] width 439 height 41
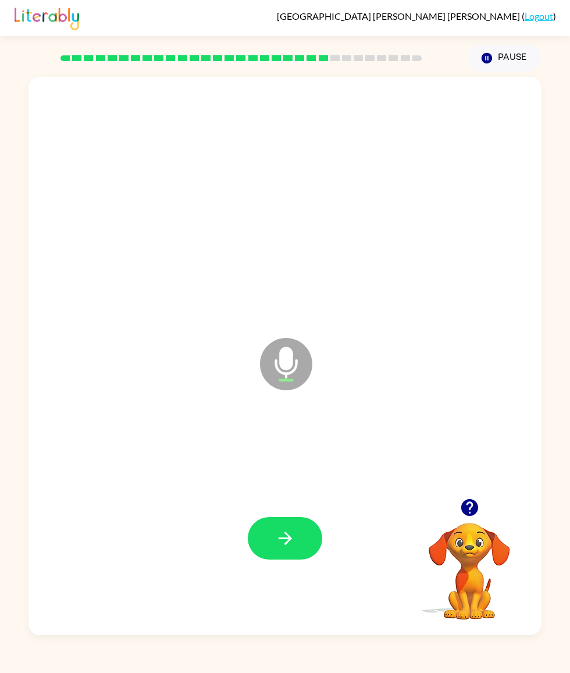
click at [395, 56] on div at bounding box center [241, 58] width 439 height 41
click at [403, 55] on rect at bounding box center [405, 58] width 9 height 6
click at [465, 361] on button "button" at bounding box center [470, 508] width 30 height 30
click at [470, 361] on div at bounding box center [285, 538] width 490 height 170
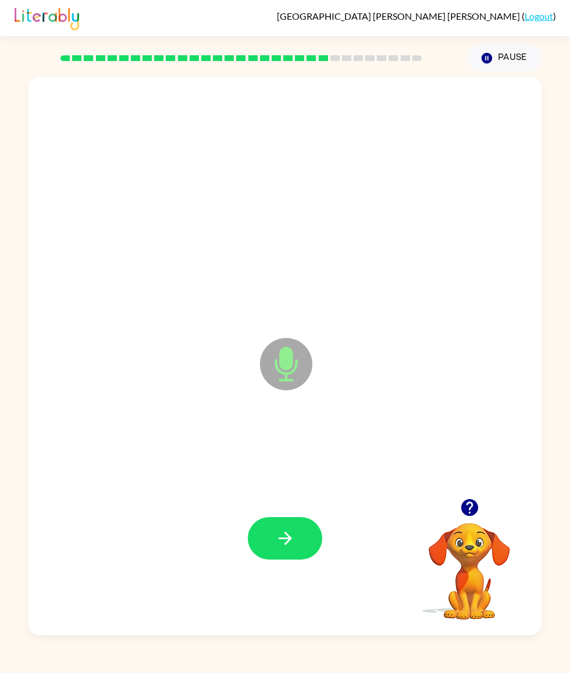
click at [291, 361] on button "button" at bounding box center [285, 538] width 74 height 42
click at [306, 361] on button "button" at bounding box center [285, 538] width 74 height 42
click at [296, 361] on button "button" at bounding box center [285, 538] width 74 height 42
click at [286, 361] on button "button" at bounding box center [285, 538] width 74 height 42
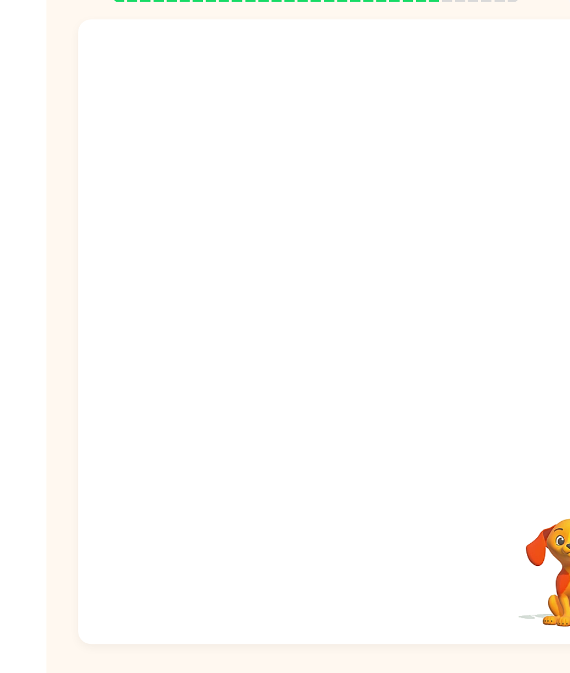
scroll to position [0, 0]
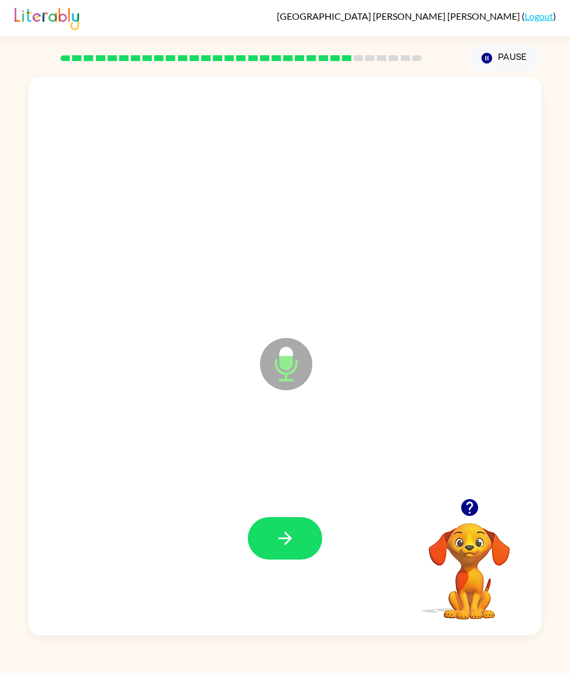
click at [266, 361] on button "button" at bounding box center [285, 538] width 74 height 42
click at [292, 361] on icon "button" at bounding box center [285, 538] width 20 height 20
click at [307, 361] on button "button" at bounding box center [285, 538] width 74 height 42
click at [331, 361] on div at bounding box center [285, 538] width 490 height 170
click at [280, 361] on icon "button" at bounding box center [285, 538] width 20 height 20
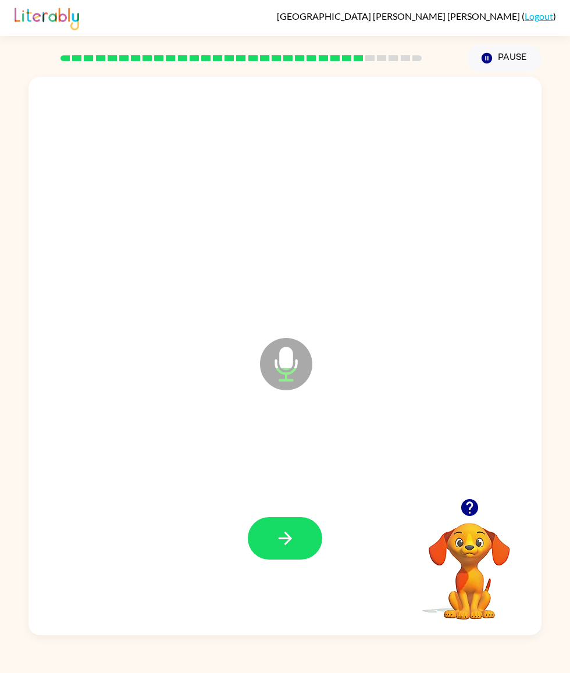
click at [283, 361] on button "button" at bounding box center [285, 538] width 74 height 42
click at [277, 361] on icon "button" at bounding box center [285, 538] width 20 height 20
click at [308, 361] on button "button" at bounding box center [285, 538] width 74 height 42
click at [296, 361] on button "button" at bounding box center [285, 538] width 74 height 42
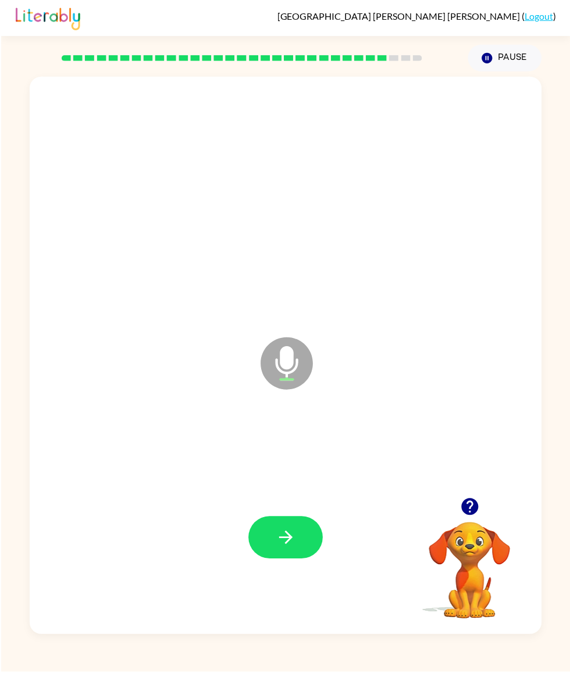
scroll to position [53, 0]
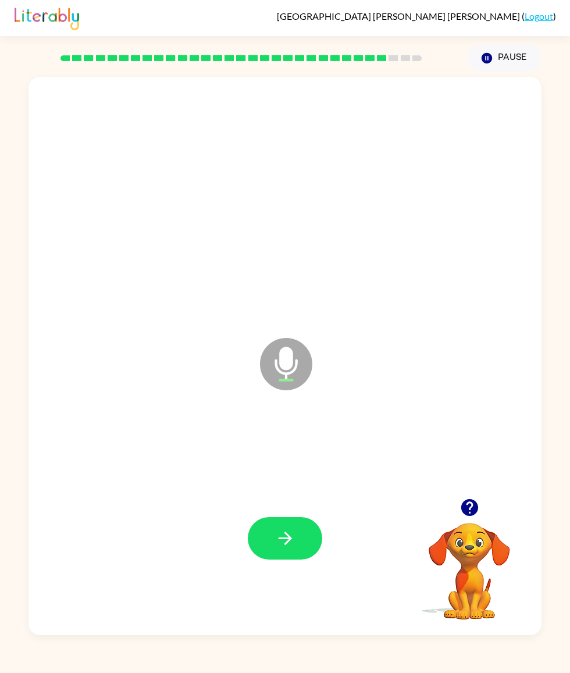
click at [272, 361] on button "button" at bounding box center [285, 538] width 74 height 42
click at [294, 361] on button "button" at bounding box center [285, 538] width 74 height 42
click at [300, 361] on button "button" at bounding box center [285, 538] width 74 height 42
click at [291, 361] on icon "button" at bounding box center [285, 538] width 20 height 20
click at [289, 361] on button "button" at bounding box center [285, 538] width 74 height 42
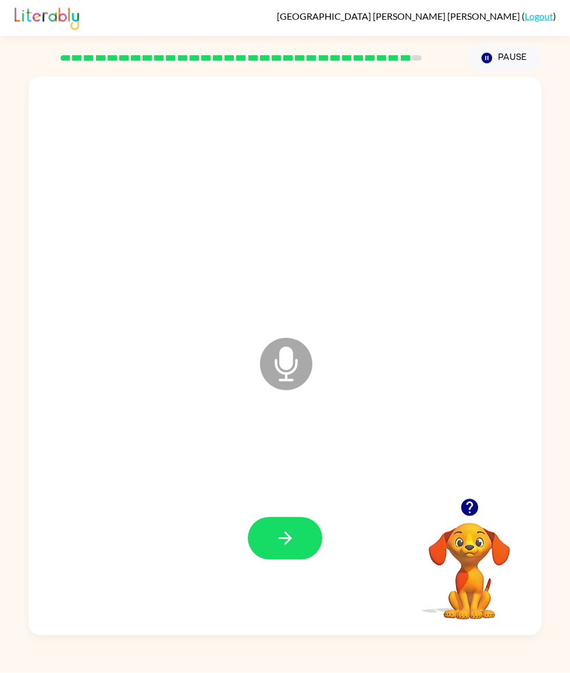
scroll to position [0, 0]
click at [294, 361] on icon "button" at bounding box center [285, 538] width 20 height 20
